Goal: Information Seeking & Learning: Check status

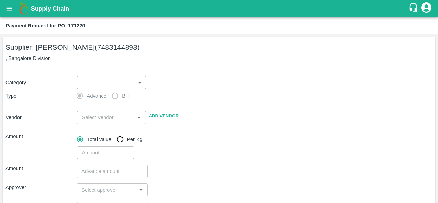
click at [12, 9] on icon "open drawer" at bounding box center [9, 9] width 8 height 8
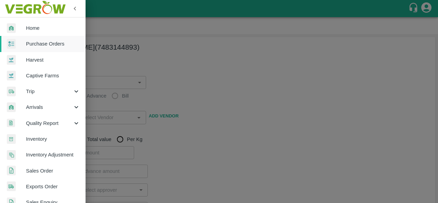
click at [179, 68] on div at bounding box center [219, 101] width 438 height 203
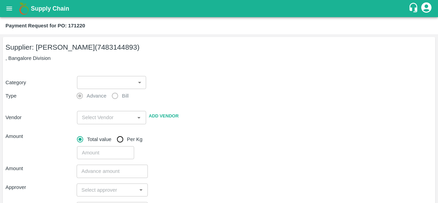
click at [1, 13] on div "Supply Chain" at bounding box center [219, 8] width 438 height 17
click at [10, 9] on icon "open drawer" at bounding box center [9, 9] width 8 height 8
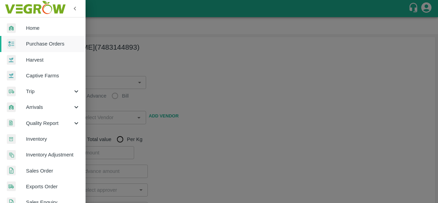
click at [226, 74] on div at bounding box center [219, 101] width 438 height 203
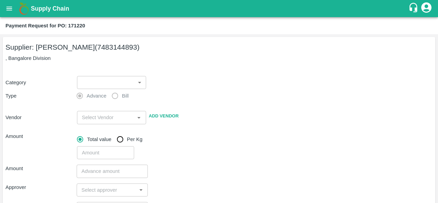
click at [11, 10] on icon "open drawer" at bounding box center [9, 8] width 6 height 4
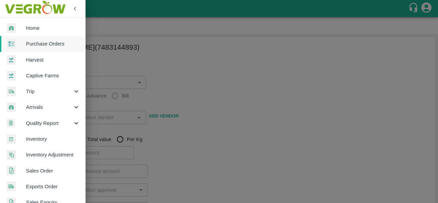
click at [255, 117] on div at bounding box center [219, 101] width 438 height 203
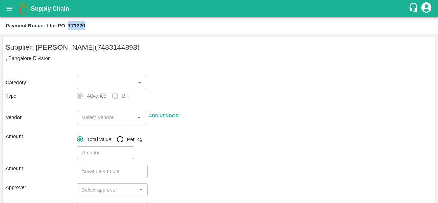
drag, startPoint x: 90, startPoint y: 25, endPoint x: 69, endPoint y: 24, distance: 20.5
click at [69, 24] on div "Payment Request for PO: 171220" at bounding box center [218, 25] width 426 height 9
copy b "171220"
click at [12, 5] on icon "open drawer" at bounding box center [9, 9] width 8 height 8
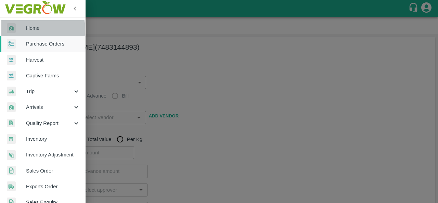
click at [34, 29] on span "Home" at bounding box center [53, 28] width 54 height 8
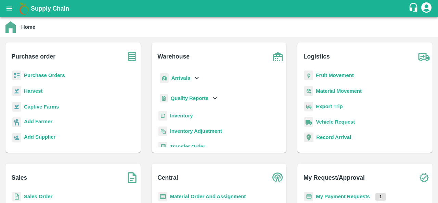
click at [41, 76] on b "Purchase Orders" at bounding box center [44, 75] width 41 height 5
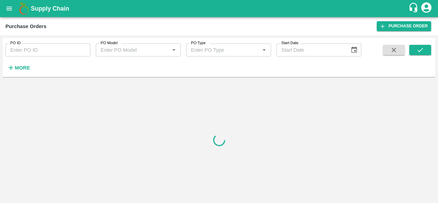
click at [22, 52] on input "PO ID" at bounding box center [47, 49] width 85 height 13
paste input "171220"
type input "171220"
click at [416, 52] on button "submit" at bounding box center [420, 50] width 22 height 10
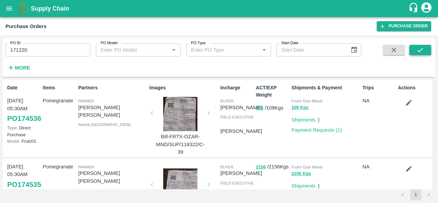
click at [421, 48] on icon "submit" at bounding box center [420, 50] width 8 height 8
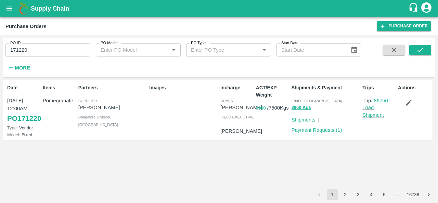
click at [408, 105] on icon "button" at bounding box center [409, 103] width 8 height 8
click at [385, 24] on icon at bounding box center [382, 26] width 6 height 6
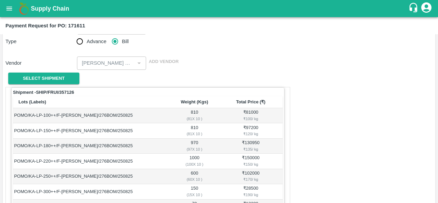
scroll to position [56, 0]
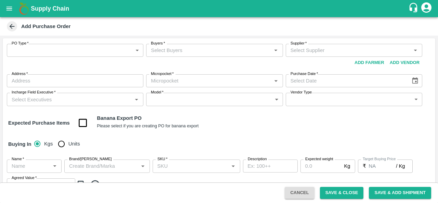
click at [392, 63] on button "Add Vendor" at bounding box center [404, 63] width 35 height 12
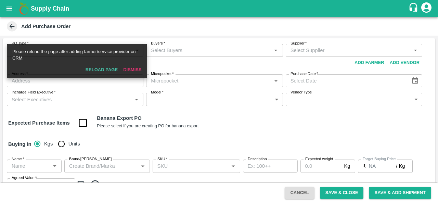
click at [7, 10] on icon "open drawer" at bounding box center [9, 8] width 6 height 4
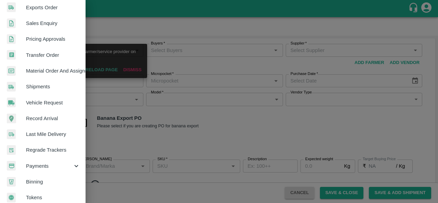
scroll to position [180, 0]
click at [53, 161] on span "Payments" at bounding box center [49, 165] width 47 height 8
click at [54, 181] on span "My Payment Requests" at bounding box center [55, 181] width 49 height 8
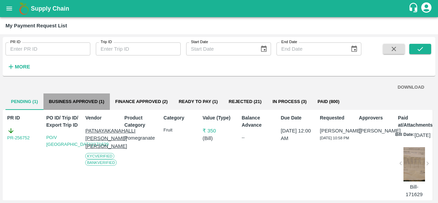
click at [88, 100] on button "Business Approved (1)" at bounding box center [76, 101] width 66 height 16
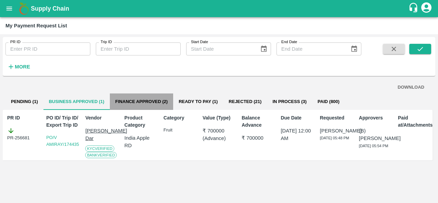
click at [147, 100] on button "Finance Approved (2)" at bounding box center [141, 101] width 63 height 16
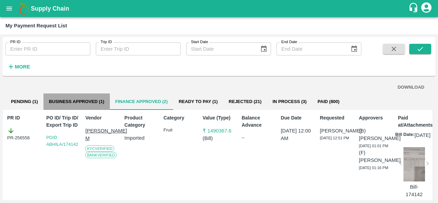
click at [71, 97] on button "Business Approved (1)" at bounding box center [76, 101] width 66 height 16
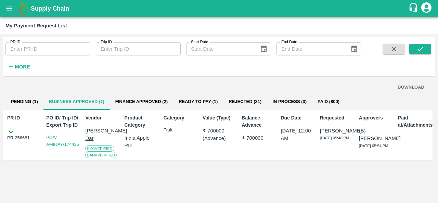
click at [129, 97] on button "Finance Approved (2)" at bounding box center [141, 101] width 63 height 16
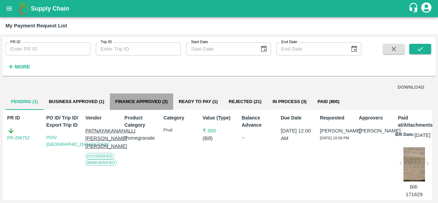
click at [136, 102] on button "Finance Approved (2)" at bounding box center [141, 101] width 63 height 16
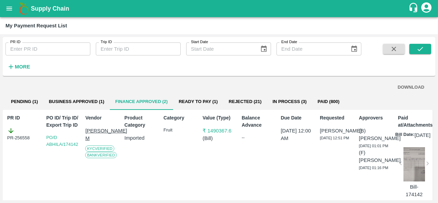
click at [5, 7] on button "open drawer" at bounding box center [9, 9] width 16 height 16
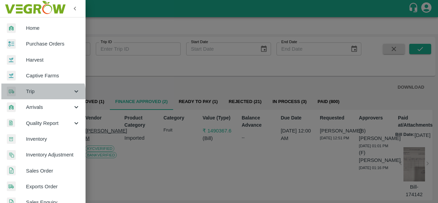
click at [42, 94] on span "Trip" at bounding box center [49, 92] width 47 height 8
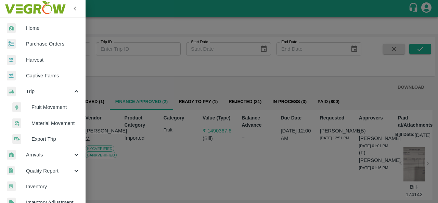
click at [48, 156] on span "Arrivals" at bounding box center [49, 155] width 47 height 8
click at [54, 185] on span "DC Arrivals" at bounding box center [55, 187] width 49 height 8
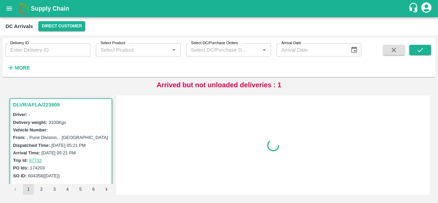
click at [22, 66] on strong "More" at bounding box center [22, 67] width 15 height 5
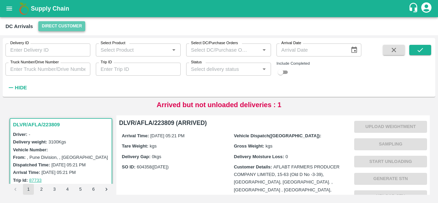
click at [58, 31] on button "Direct Customer" at bounding box center [61, 26] width 47 height 10
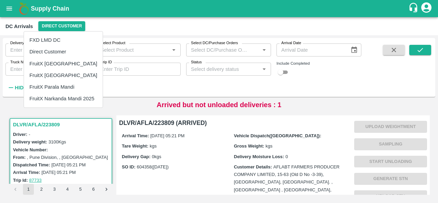
click at [61, 64] on li "FruitX [GEOGRAPHIC_DATA]" at bounding box center [63, 64] width 79 height 12
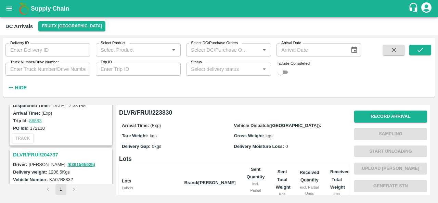
scroll to position [138, 0]
click at [287, 72] on input "checkbox" at bounding box center [280, 72] width 25 height 8
checkbox input "true"
click at [413, 52] on button "submit" at bounding box center [420, 50] width 22 height 10
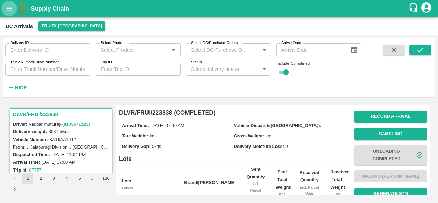
click at [7, 7] on icon "open drawer" at bounding box center [9, 8] width 6 height 4
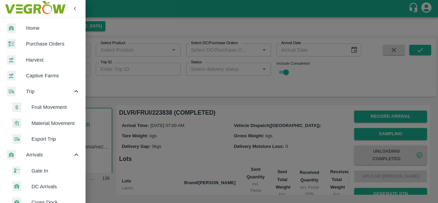
click at [46, 90] on span "Trip" at bounding box center [49, 92] width 47 height 8
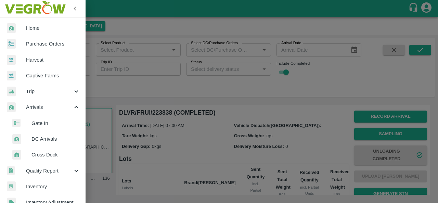
click at [40, 86] on div "Trip" at bounding box center [43, 91] width 86 height 16
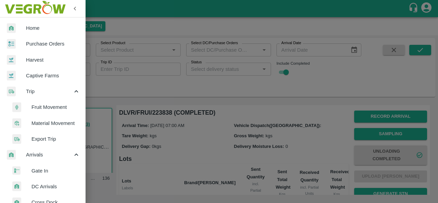
click at [41, 106] on span "Fruit Movement" at bounding box center [55, 107] width 49 height 8
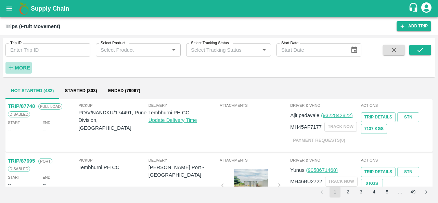
click at [18, 71] on h6 "More" at bounding box center [22, 67] width 15 height 9
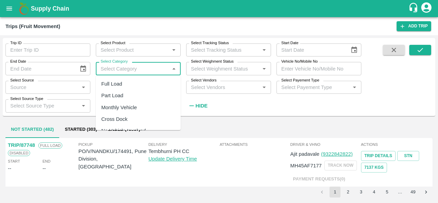
click at [110, 69] on input "Select Category" at bounding box center [132, 68] width 69 height 9
click at [137, 48] on input "Select Product" at bounding box center [132, 49] width 69 height 9
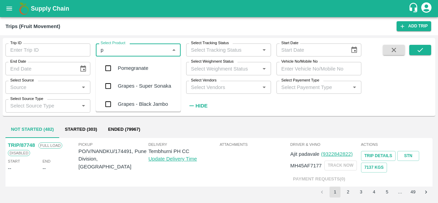
type input "po"
click at [139, 73] on div "Pomegranate" at bounding box center [138, 68] width 85 height 18
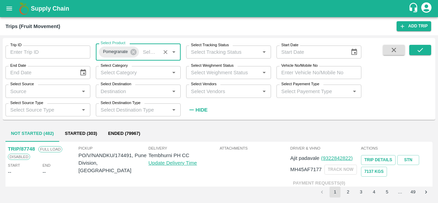
click at [122, 91] on input "Select Destination" at bounding box center [132, 91] width 69 height 9
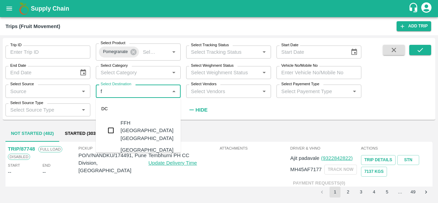
type input "fr"
click at [122, 124] on div "FruitX [GEOGRAPHIC_DATA]" at bounding box center [147, 126] width 55 height 15
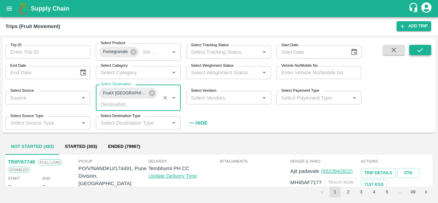
click at [422, 48] on icon "submit" at bounding box center [420, 50] width 8 height 8
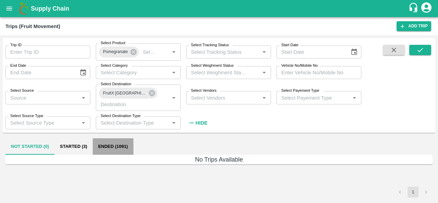
click at [109, 148] on button "Ended (1091)" at bounding box center [113, 146] width 41 height 16
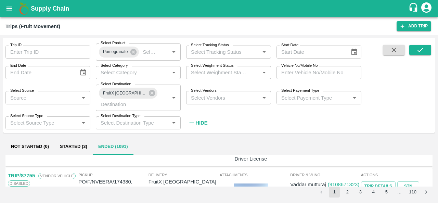
scroll to position [50, 0]
click at [200, 122] on strong "Hide" at bounding box center [201, 122] width 12 height 5
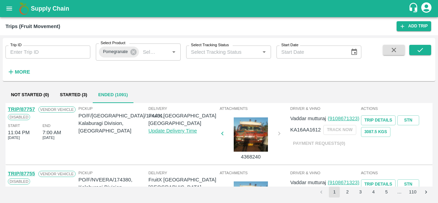
scroll to position [0, 0]
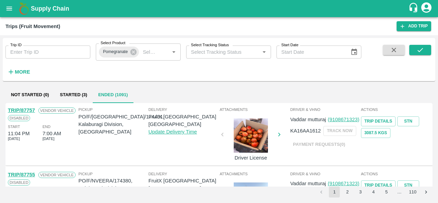
click at [179, 130] on div "Delivery FruitX Bangalore DC Update Delivery Time" at bounding box center [183, 133] width 70 height 55
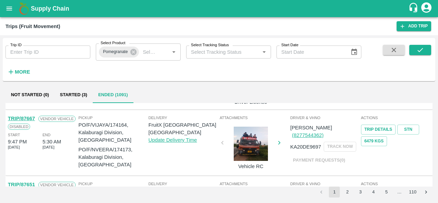
scroll to position [120, 0]
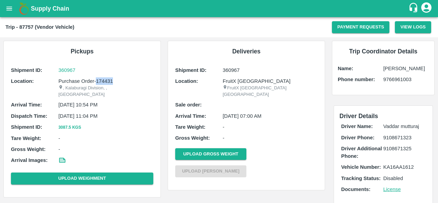
drag, startPoint x: 96, startPoint y: 80, endPoint x: 115, endPoint y: 80, distance: 19.2
click at [115, 80] on p "Purchase Order-174431" at bounding box center [105, 81] width 95 height 8
copy p "174431"
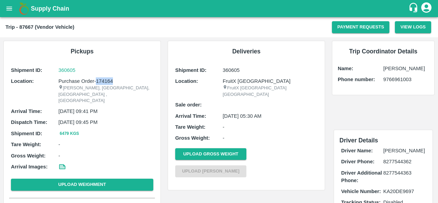
drag, startPoint x: 96, startPoint y: 81, endPoint x: 125, endPoint y: 80, distance: 28.8
click at [125, 80] on p "Purchase Order-174164" at bounding box center [105, 81] width 95 height 8
copy p "174164"
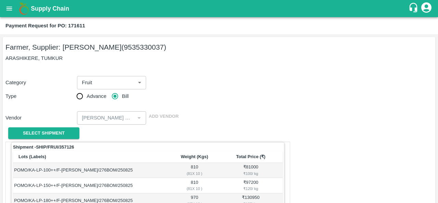
scroll to position [56, 0]
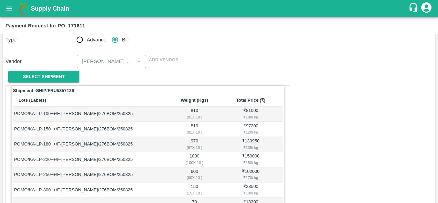
click at [5, 6] on button "open drawer" at bounding box center [9, 9] width 16 height 16
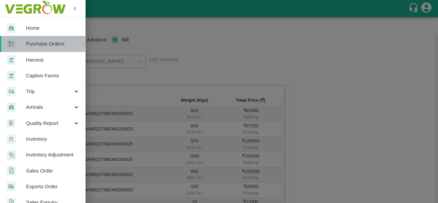
click at [32, 42] on span "Purchase Orders" at bounding box center [53, 44] width 54 height 8
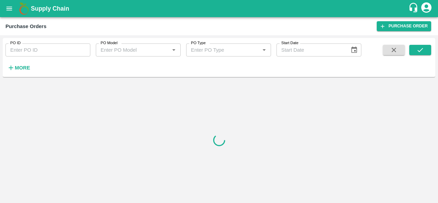
click at [17, 50] on input "PO ID" at bounding box center [47, 49] width 85 height 13
paste input "174164"
type input "174164"
click at [409, 47] on div at bounding box center [413, 59] width 36 height 28
click at [415, 49] on button "submit" at bounding box center [420, 50] width 22 height 10
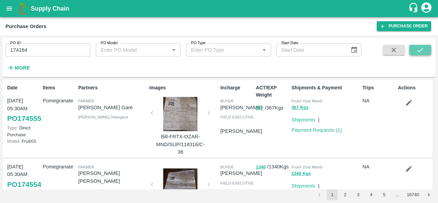
click at [417, 52] on icon "submit" at bounding box center [420, 50] width 8 height 8
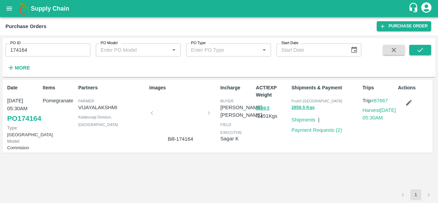
click at [174, 110] on div at bounding box center [180, 115] width 51 height 36
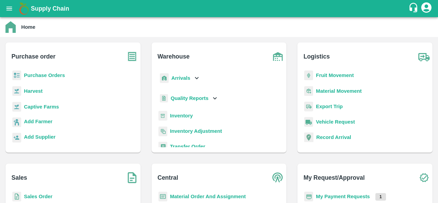
click at [33, 75] on b "Purchase Orders" at bounding box center [44, 75] width 41 height 5
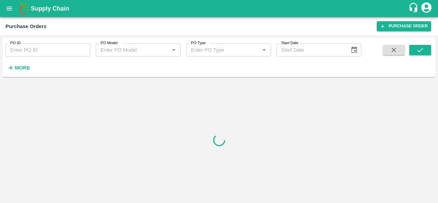
click at [26, 54] on input "PO ID" at bounding box center [47, 49] width 85 height 13
paste input "174431"
type input "174431"
click at [419, 50] on icon "submit" at bounding box center [420, 50] width 8 height 8
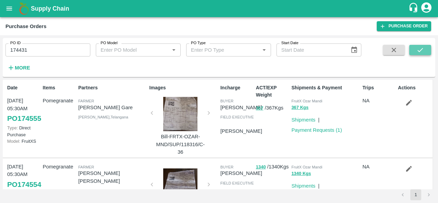
click at [421, 51] on icon "submit" at bounding box center [420, 50] width 8 height 8
